Goal: Information Seeking & Learning: Learn about a topic

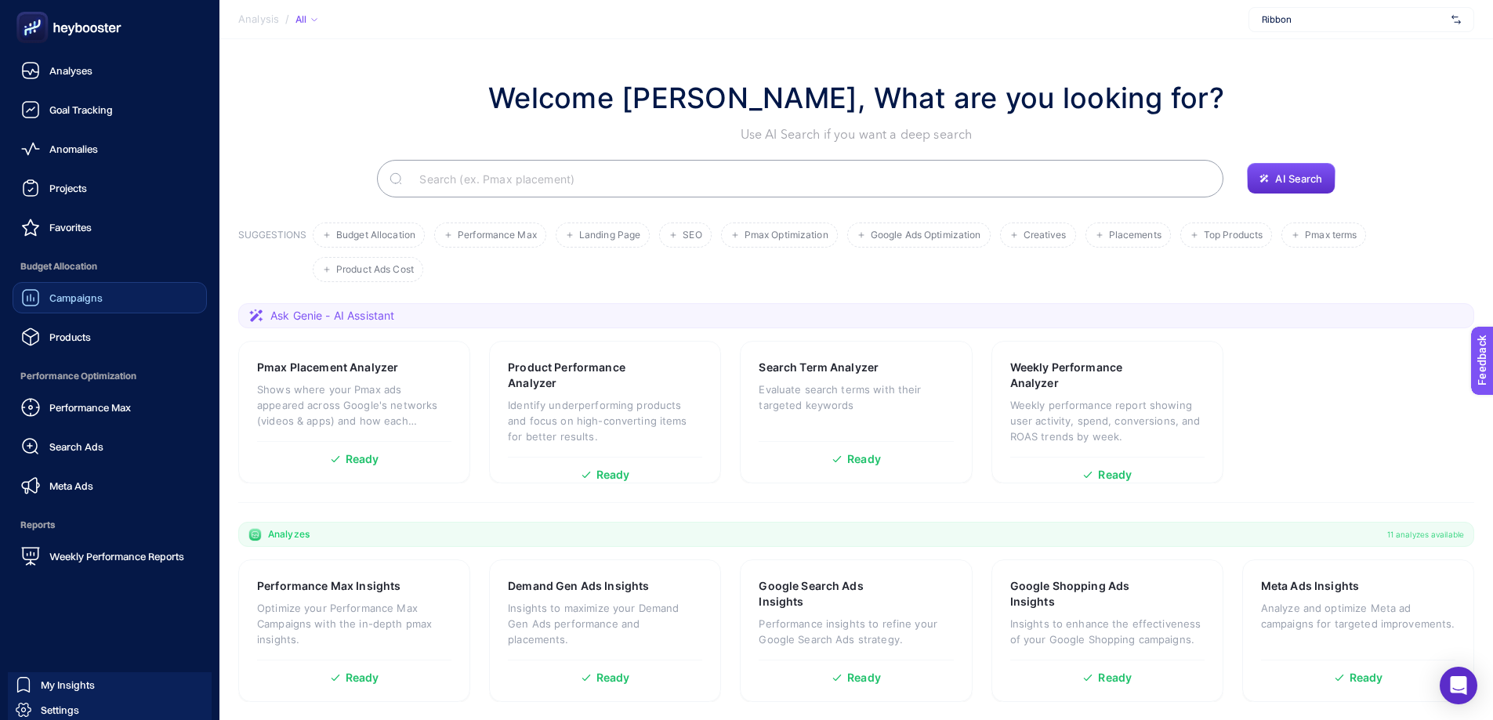
click at [114, 303] on link "Campaigns" at bounding box center [110, 297] width 194 height 31
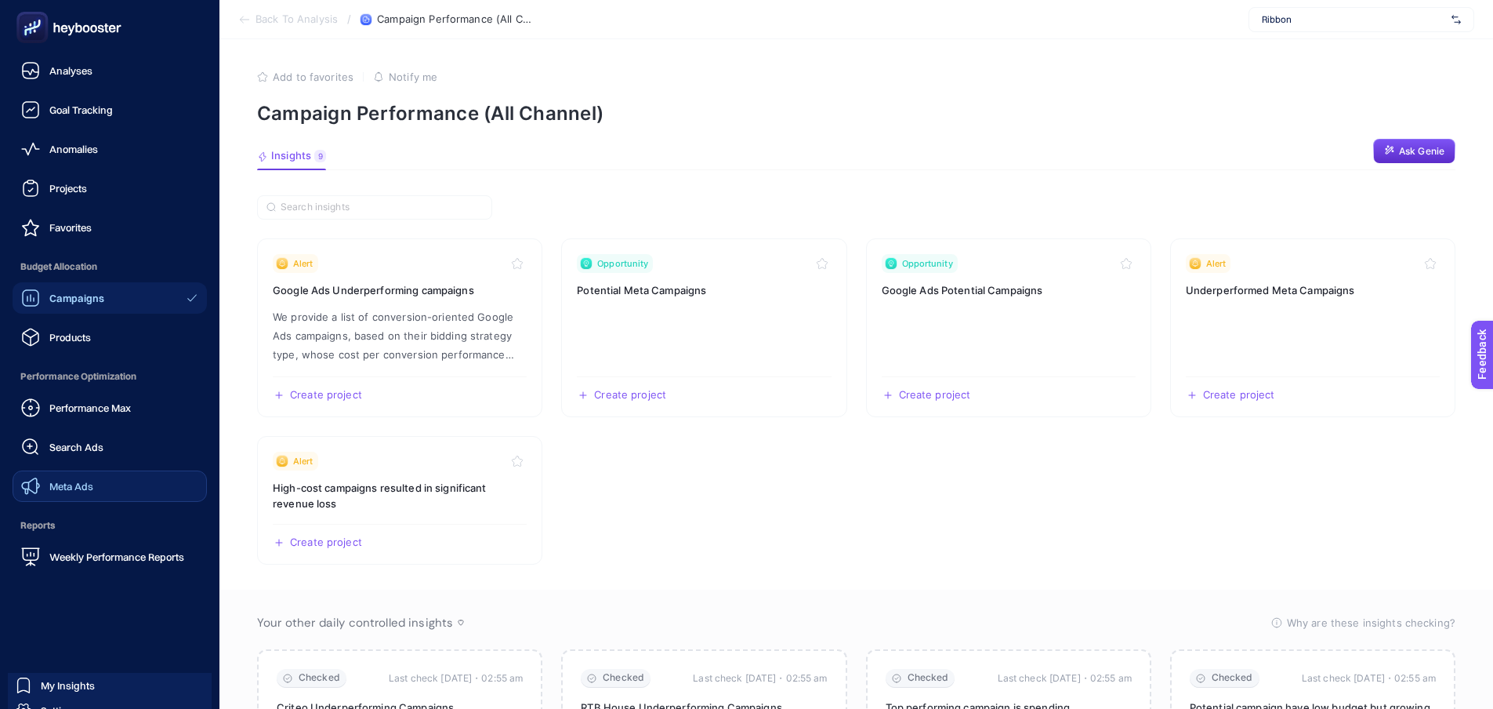
click at [86, 491] on span "Meta Ads" at bounding box center [71, 486] width 44 height 13
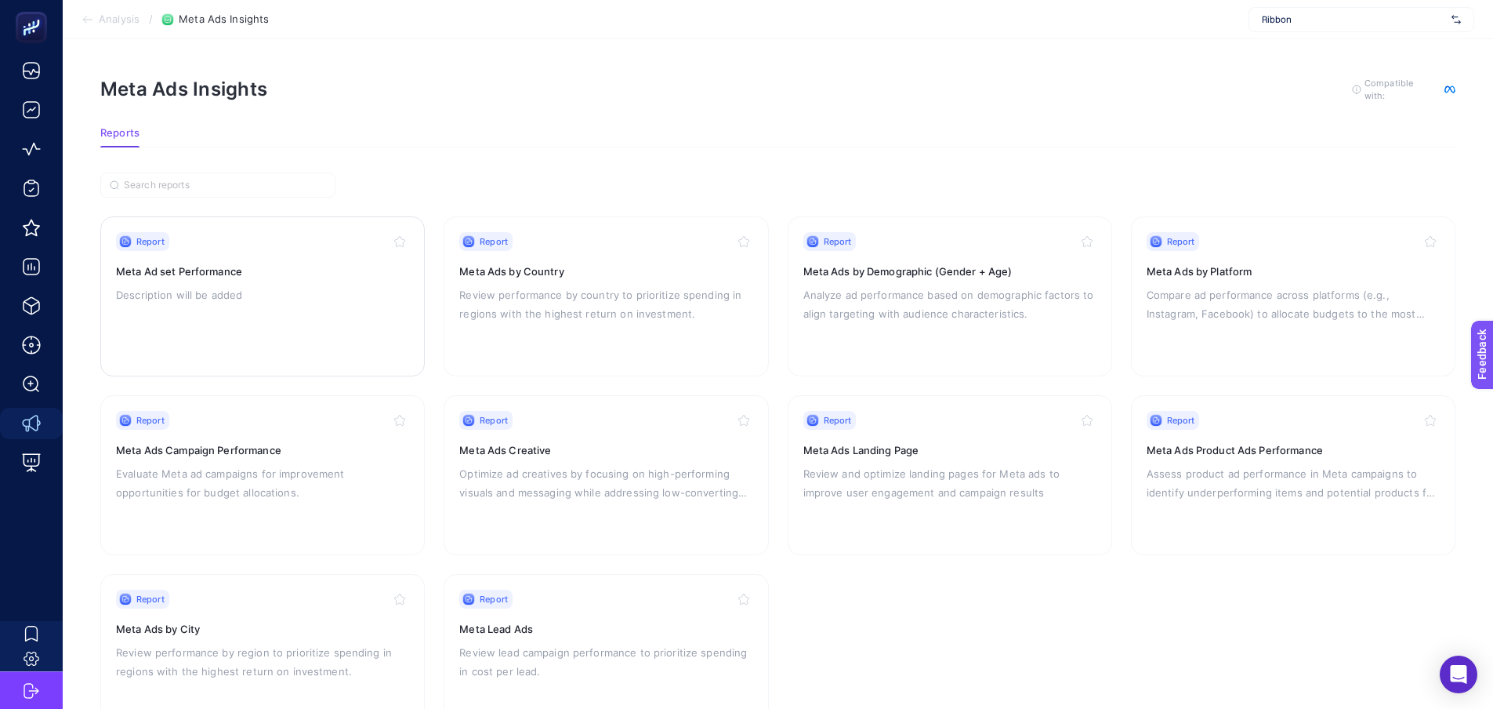
click at [267, 287] on p "Description will be added" at bounding box center [262, 294] width 293 height 19
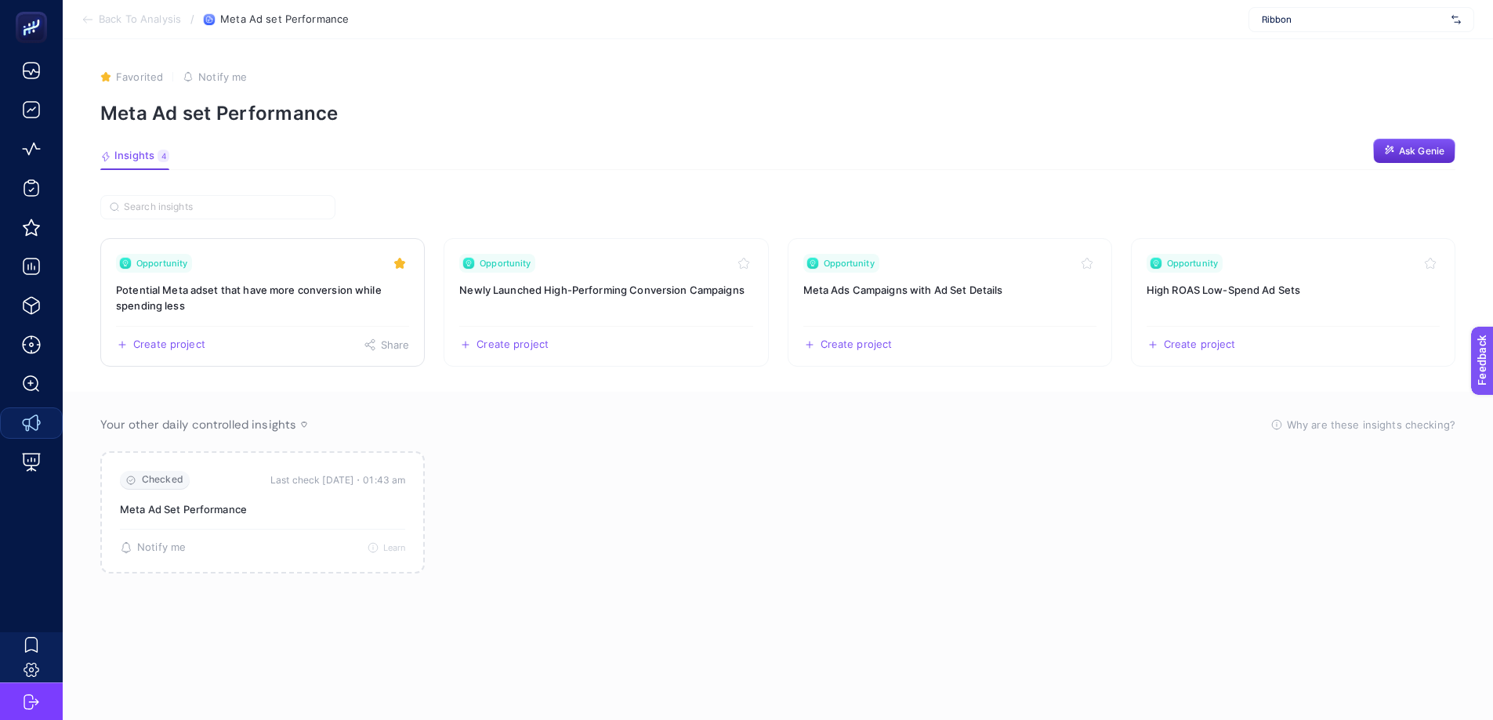
click at [269, 307] on h3 "Potential Meta adset that have more conversion while spending less" at bounding box center [262, 297] width 293 height 31
